Goal: Check status

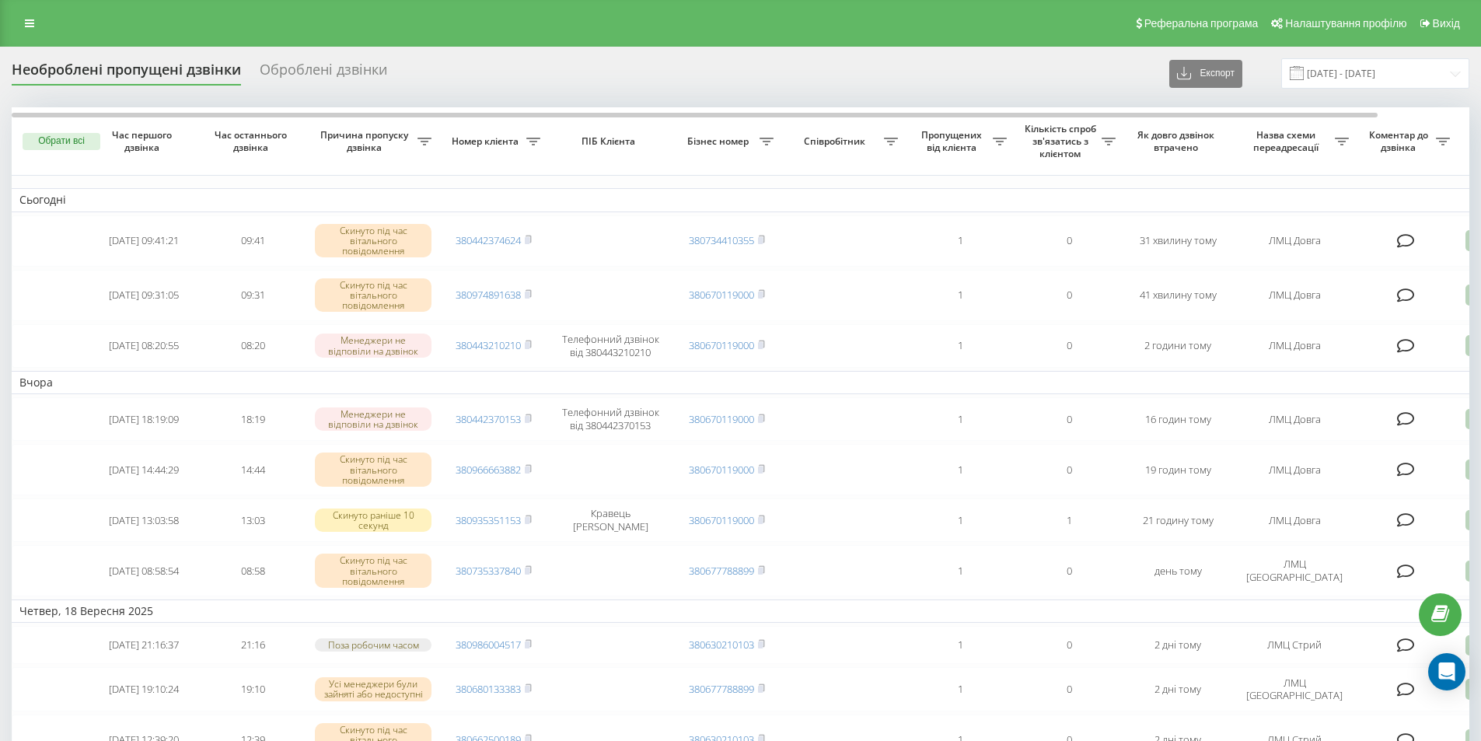
click at [37, 18] on link at bounding box center [30, 23] width 28 height 22
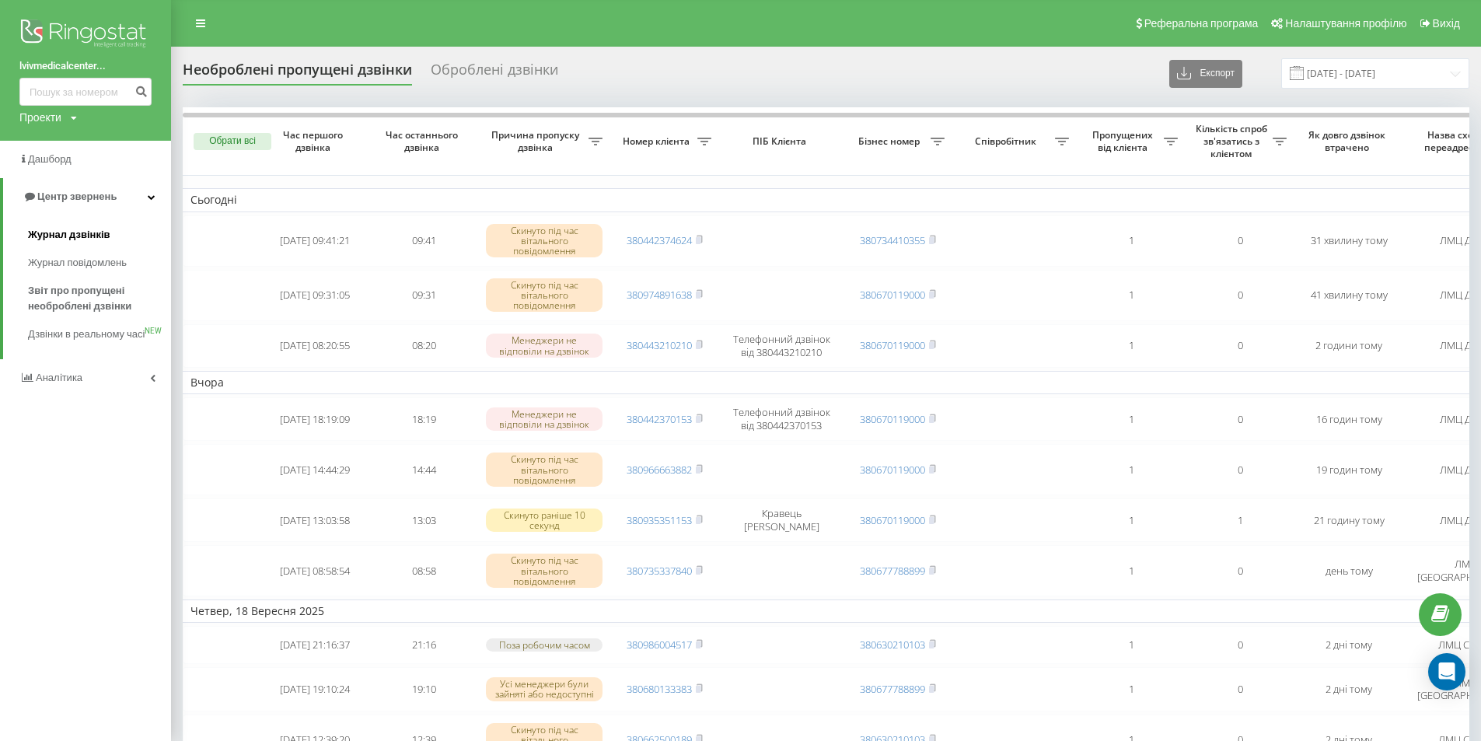
click at [68, 239] on span "Журнал дзвінків" at bounding box center [69, 235] width 82 height 16
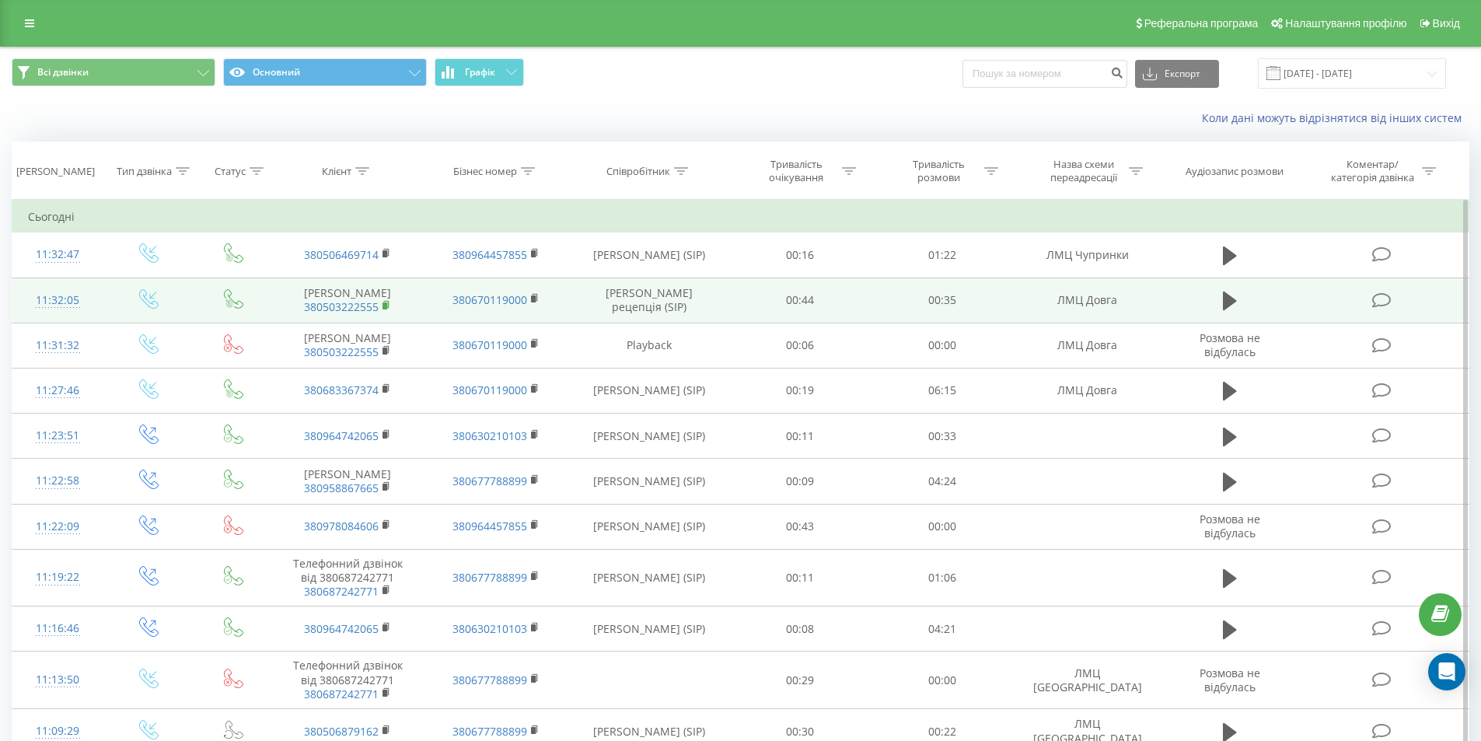
click at [384, 305] on rect at bounding box center [384, 305] width 5 height 7
